Goal: Transaction & Acquisition: Purchase product/service

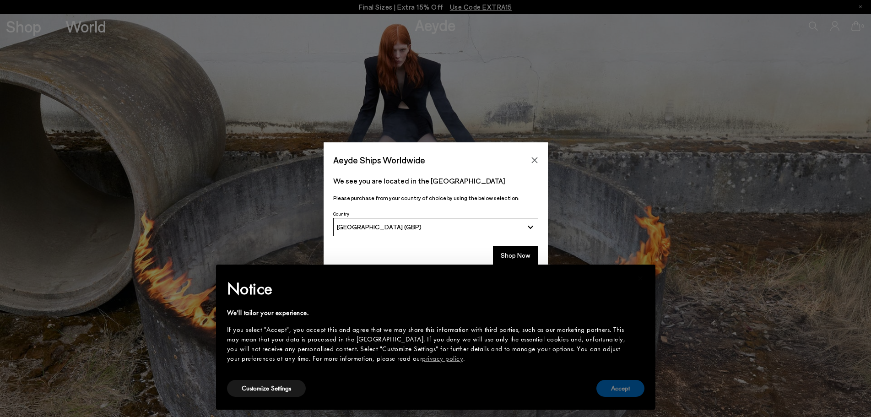
click at [627, 390] on button "Accept" at bounding box center [620, 388] width 48 height 17
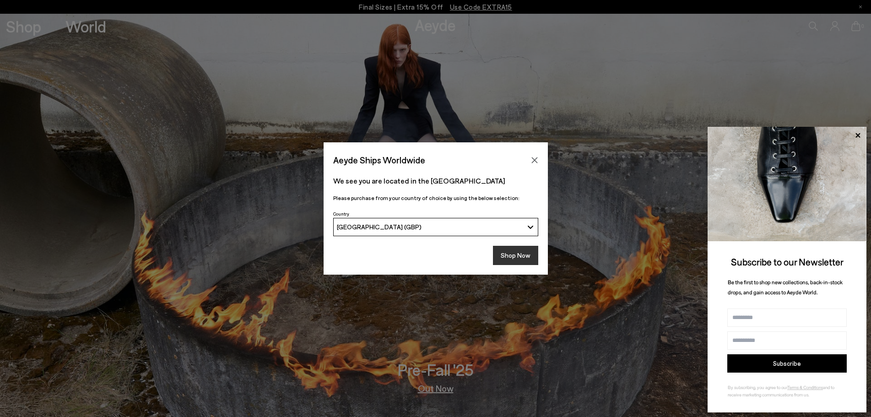
click at [515, 254] on button "Shop Now" at bounding box center [515, 255] width 45 height 19
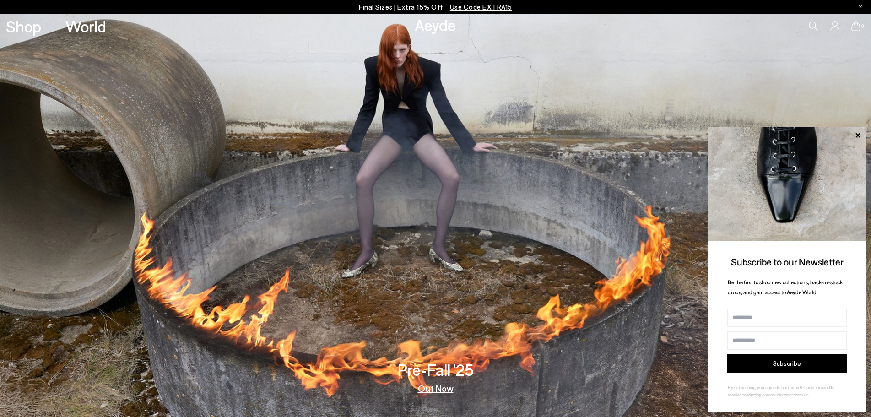
drag, startPoint x: 407, startPoint y: 8, endPoint x: 383, endPoint y: 10, distance: 23.8
click at [383, 10] on p "Final Sizes | Extra 15% Off Use Code EXTRA15" at bounding box center [435, 6] width 153 height 11
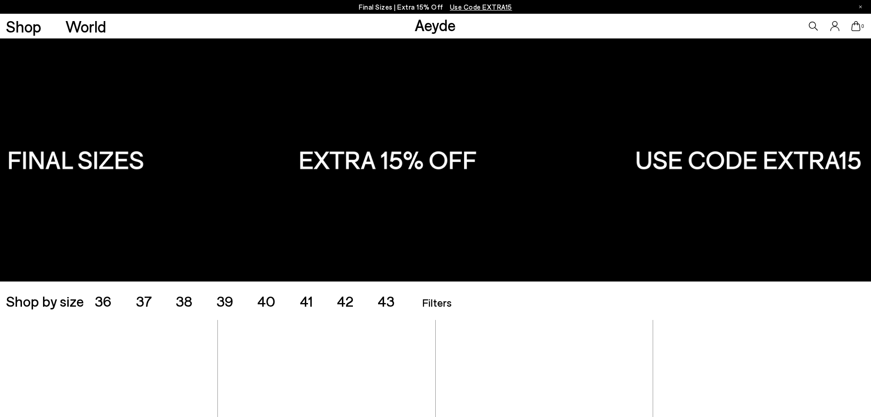
scroll to position [183, 0]
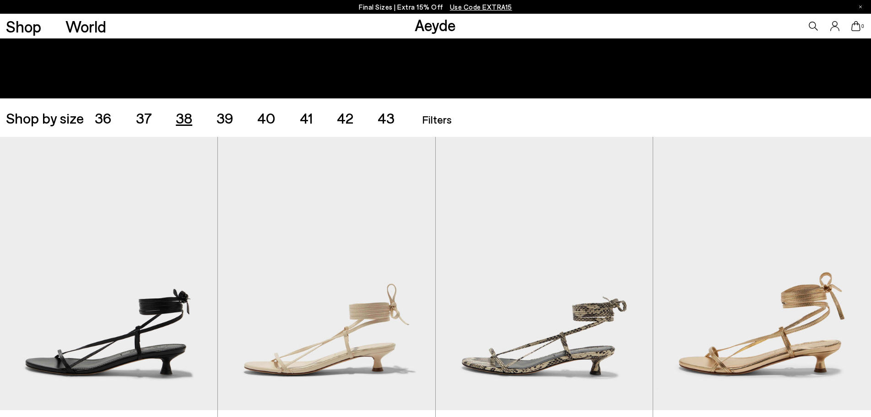
click at [184, 120] on span "38" at bounding box center [184, 117] width 16 height 17
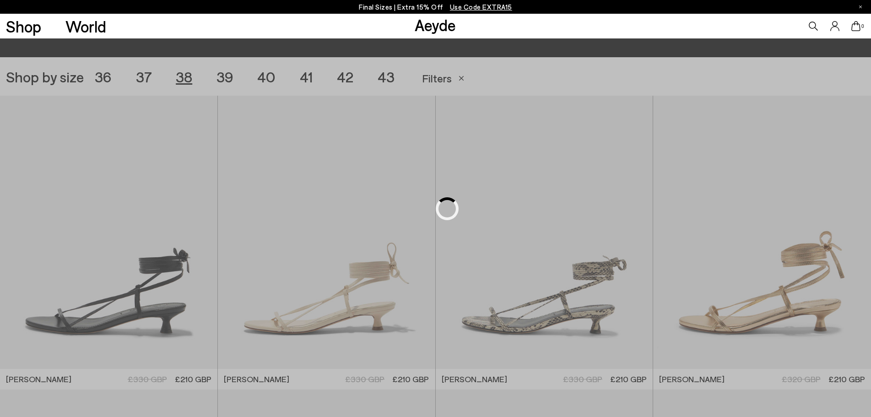
scroll to position [243, 0]
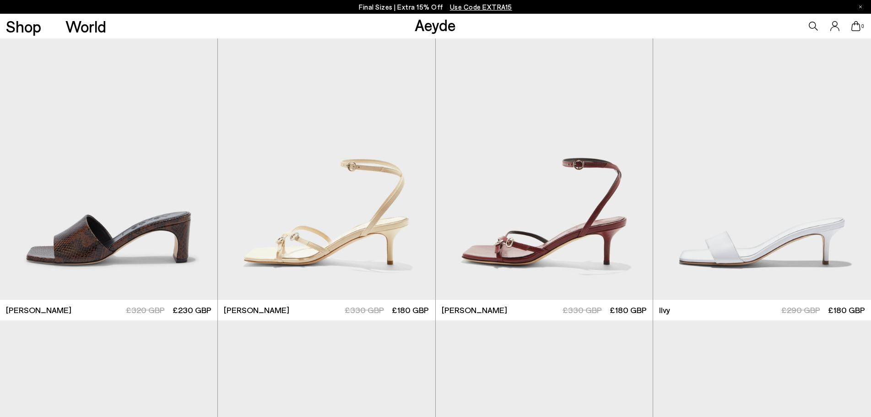
scroll to position [883, 0]
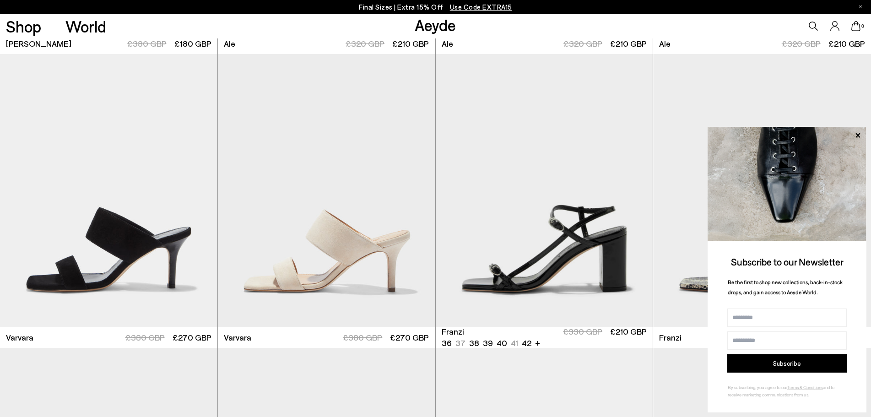
scroll to position [2073, 0]
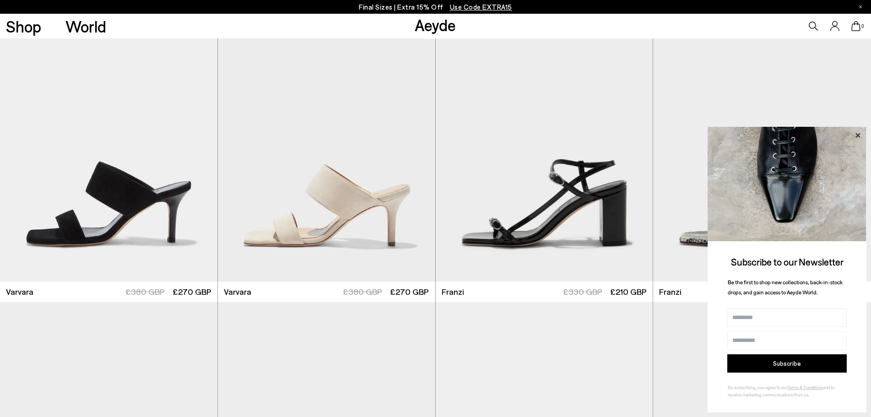
click at [858, 133] on icon at bounding box center [858, 136] width 12 height 12
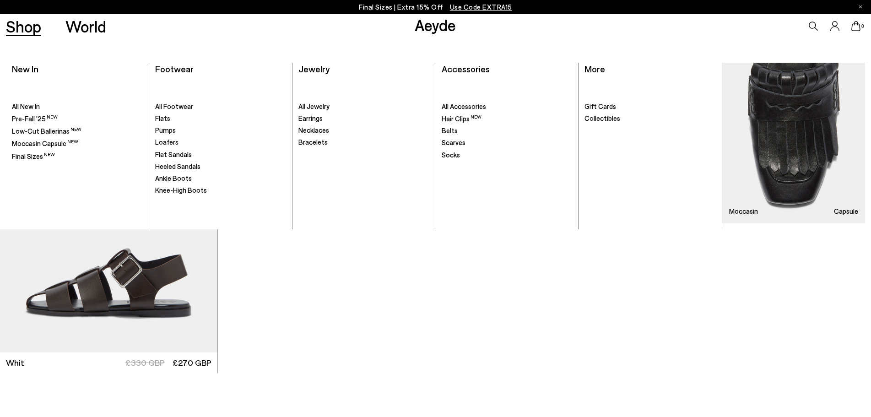
scroll to position [4041, 0]
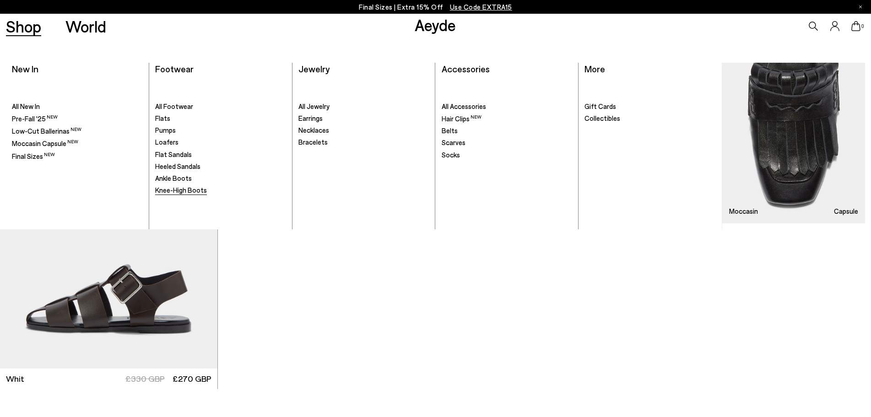
click at [184, 192] on span "Knee-High Boots" at bounding box center [181, 190] width 52 height 8
